Goal: Task Accomplishment & Management: Use online tool/utility

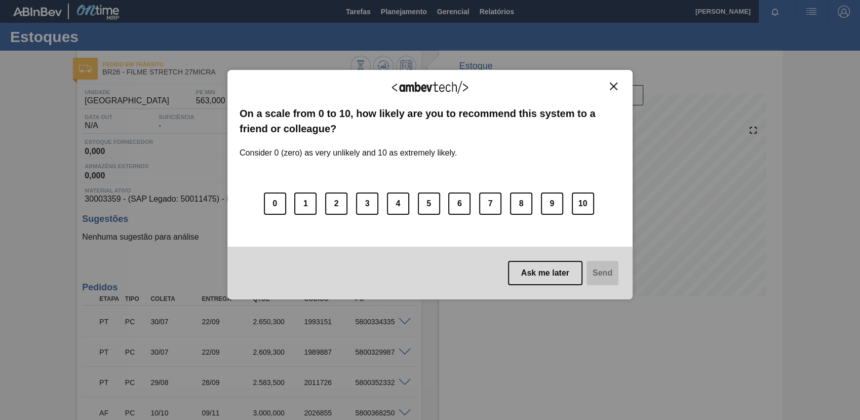
click at [615, 91] on div "We appreciate your feedback!" at bounding box center [430, 94] width 381 height 24
click at [612, 83] on img "Close" at bounding box center [614, 87] width 8 height 8
click at [616, 90] on div "We appreciate your feedback!" at bounding box center [430, 94] width 381 height 24
click at [615, 90] on div "We appreciate your feedback!" at bounding box center [430, 94] width 381 height 24
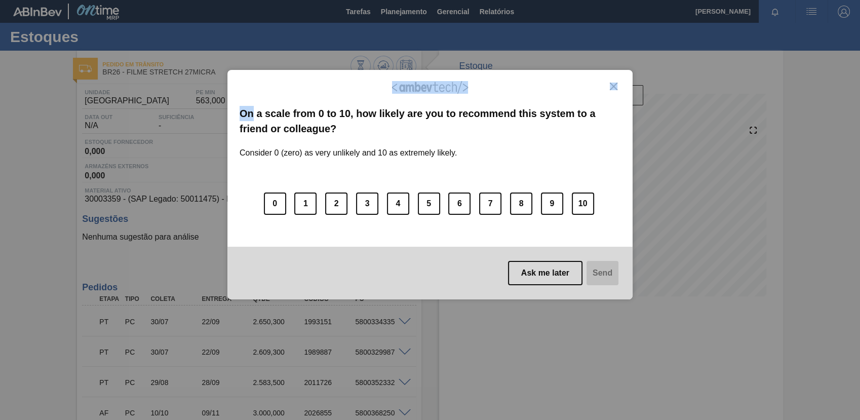
drag, startPoint x: 615, startPoint y: 90, endPoint x: 611, endPoint y: 83, distance: 7.9
click at [611, 83] on img "Close" at bounding box center [614, 87] width 8 height 8
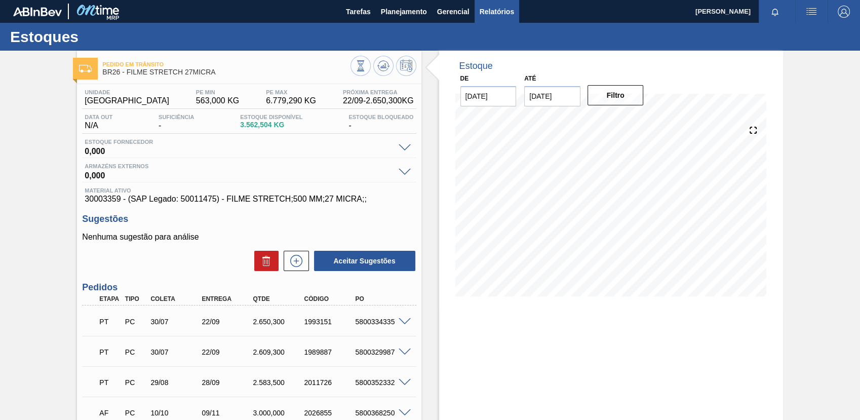
click at [492, 17] on span "Relatórios" at bounding box center [497, 12] width 34 height 12
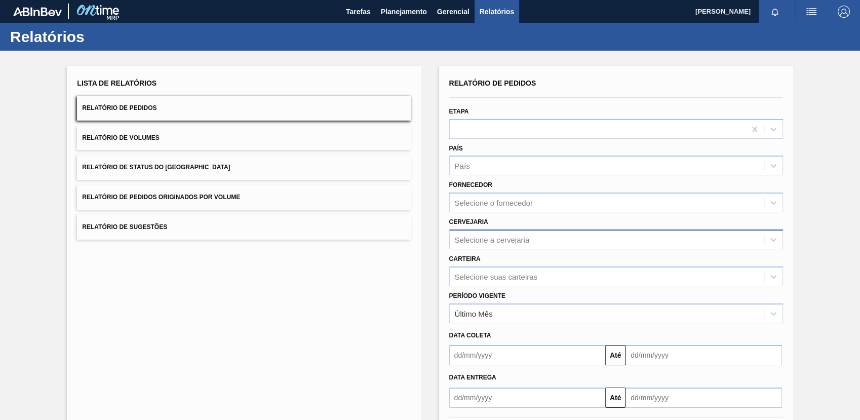
click at [508, 237] on div "Selecione a cervejaria" at bounding box center [492, 239] width 75 height 9
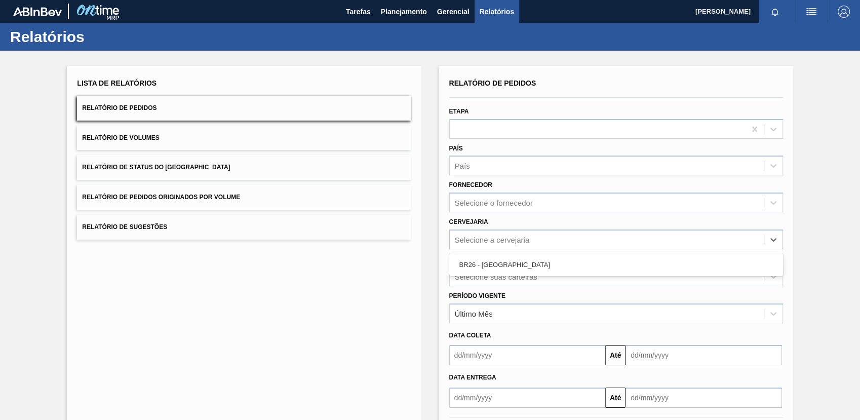
click at [499, 262] on div "BR26 - [GEOGRAPHIC_DATA]" at bounding box center [616, 264] width 334 height 19
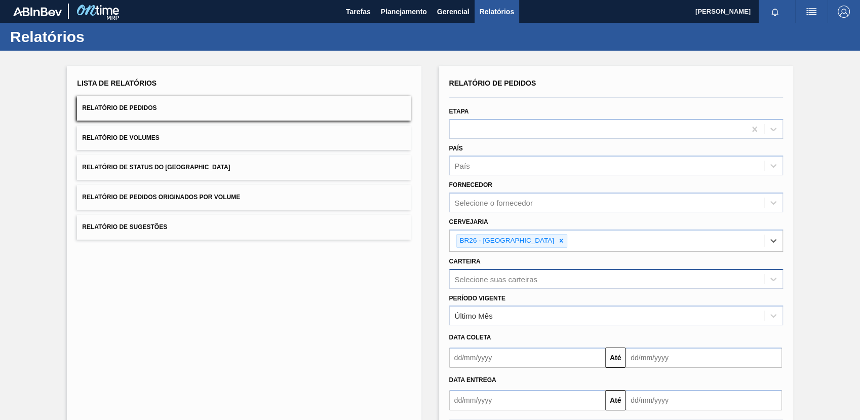
click at [512, 280] on div "Selecione suas carteiras" at bounding box center [616, 279] width 334 height 20
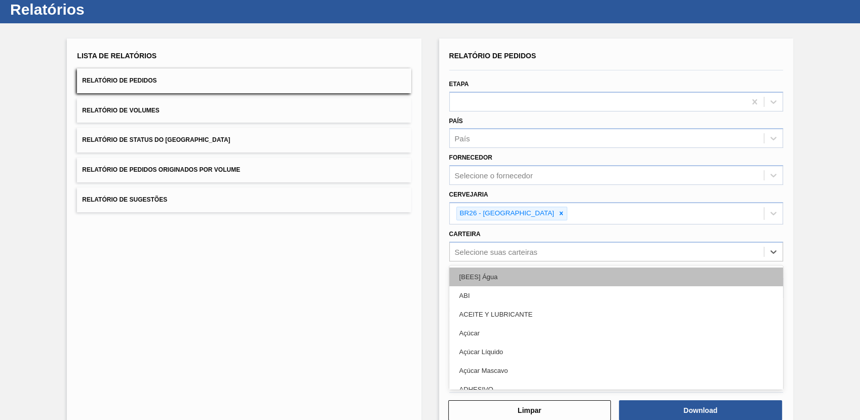
scroll to position [28, 0]
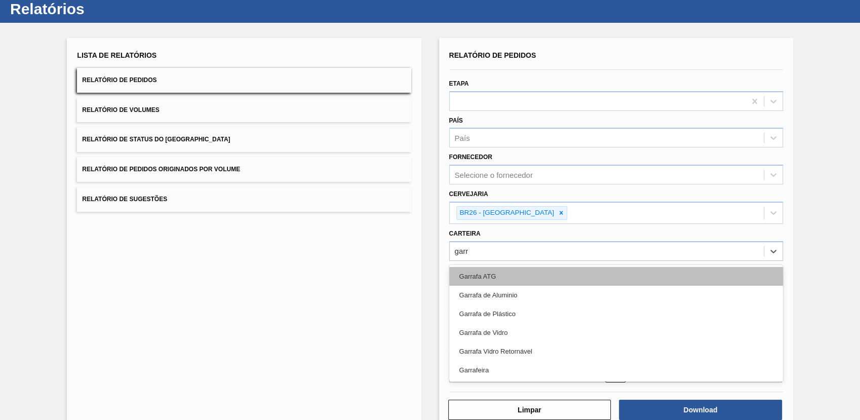
type input "garra"
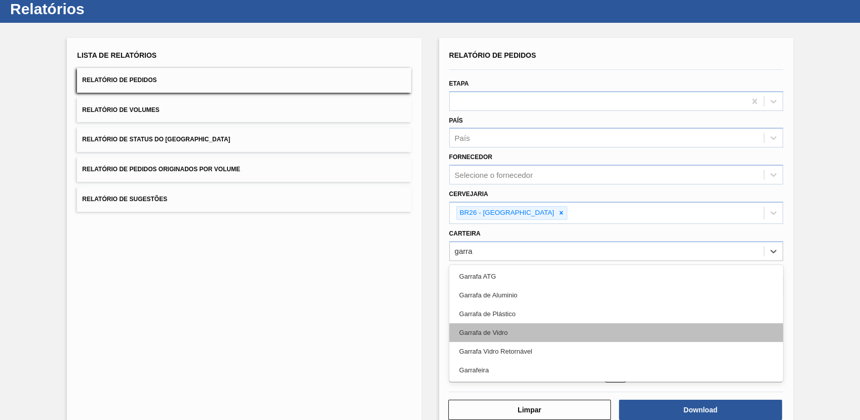
click at [508, 330] on div "Garrafa de Vidro" at bounding box center [616, 332] width 334 height 19
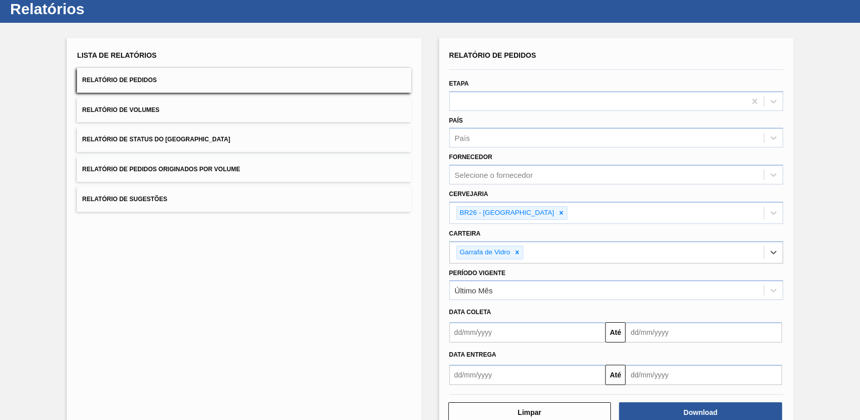
click at [517, 327] on input "text" at bounding box center [527, 332] width 157 height 20
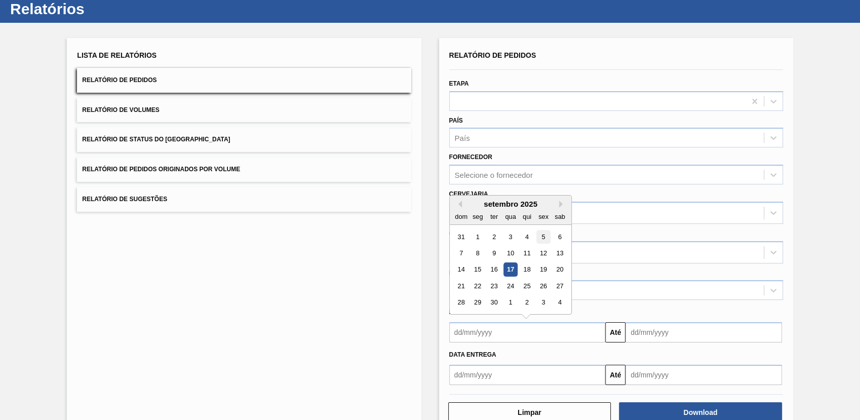
click at [541, 242] on div "31 1 2 3 4 5 6" at bounding box center [510, 236] width 115 height 16
click at [543, 240] on div "5" at bounding box center [543, 237] width 14 height 14
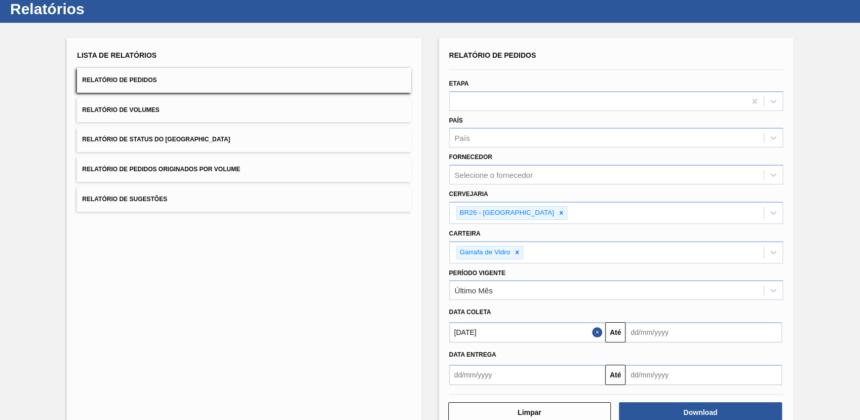
type input "[DATE]"
click at [665, 323] on input "text" at bounding box center [704, 332] width 157 height 20
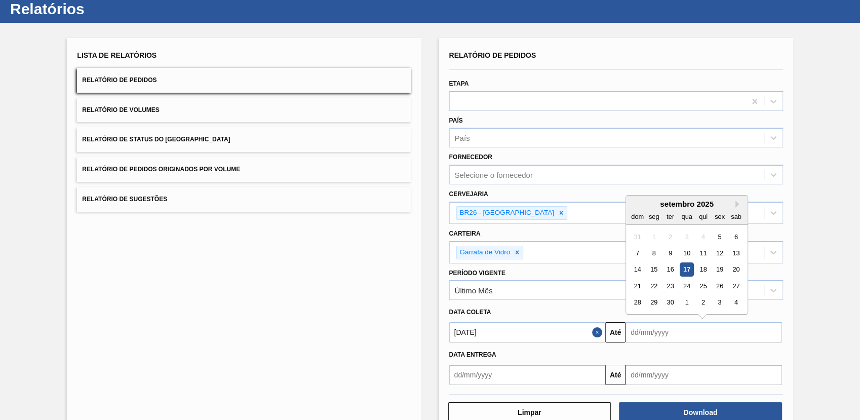
click at [730, 303] on div "4" at bounding box center [737, 303] width 14 height 14
type input "[DATE]"
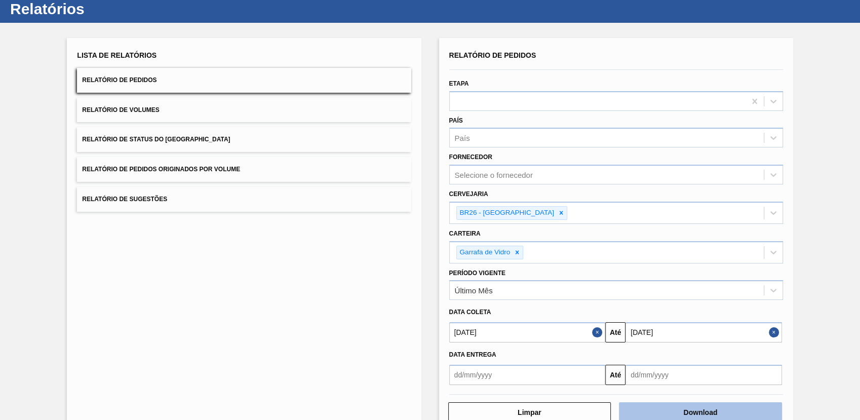
click at [700, 415] on button "Download" at bounding box center [700, 412] width 163 height 20
